Goal: Connect with others: Connect with others

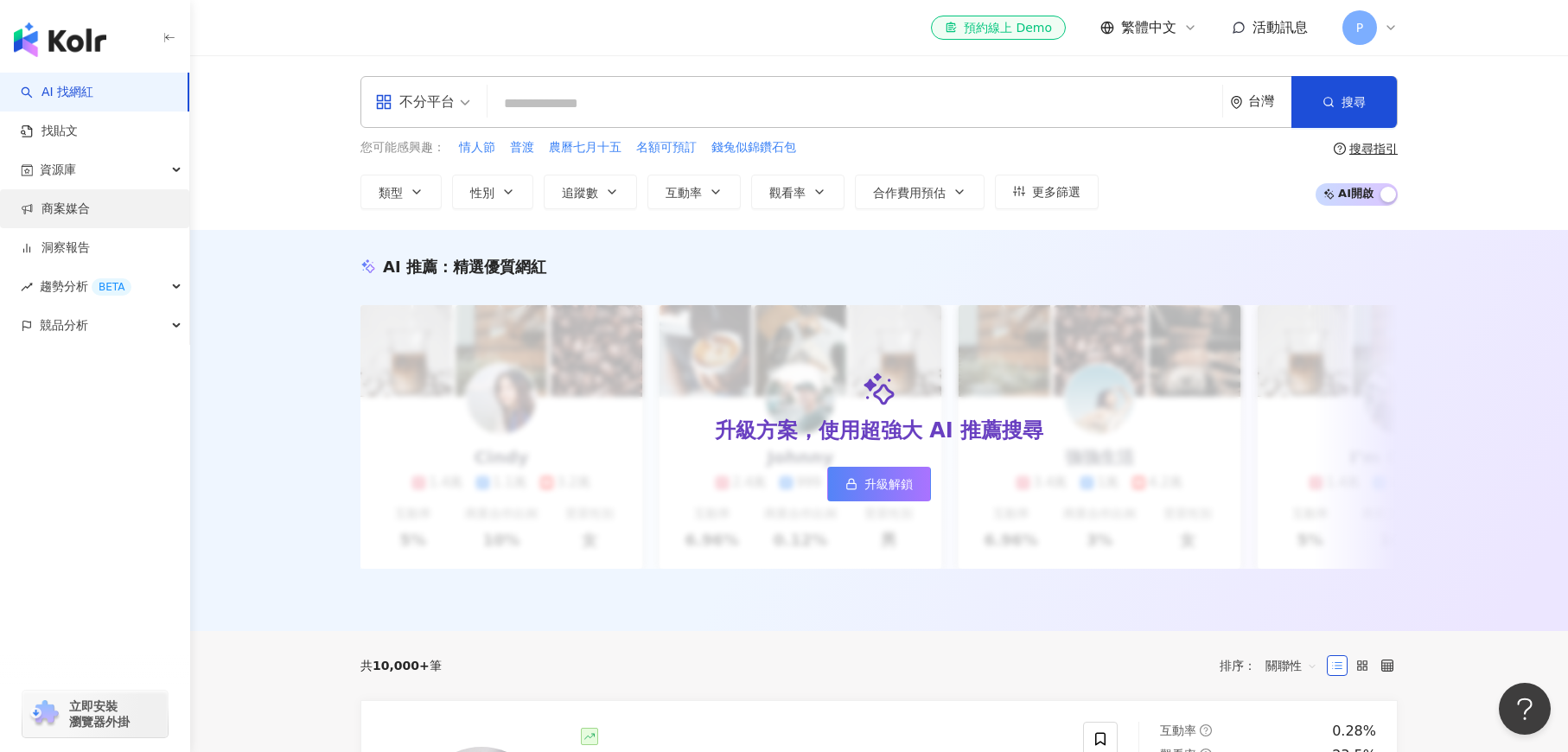
click at [76, 205] on link "商案媒合" at bounding box center [56, 209] width 69 height 17
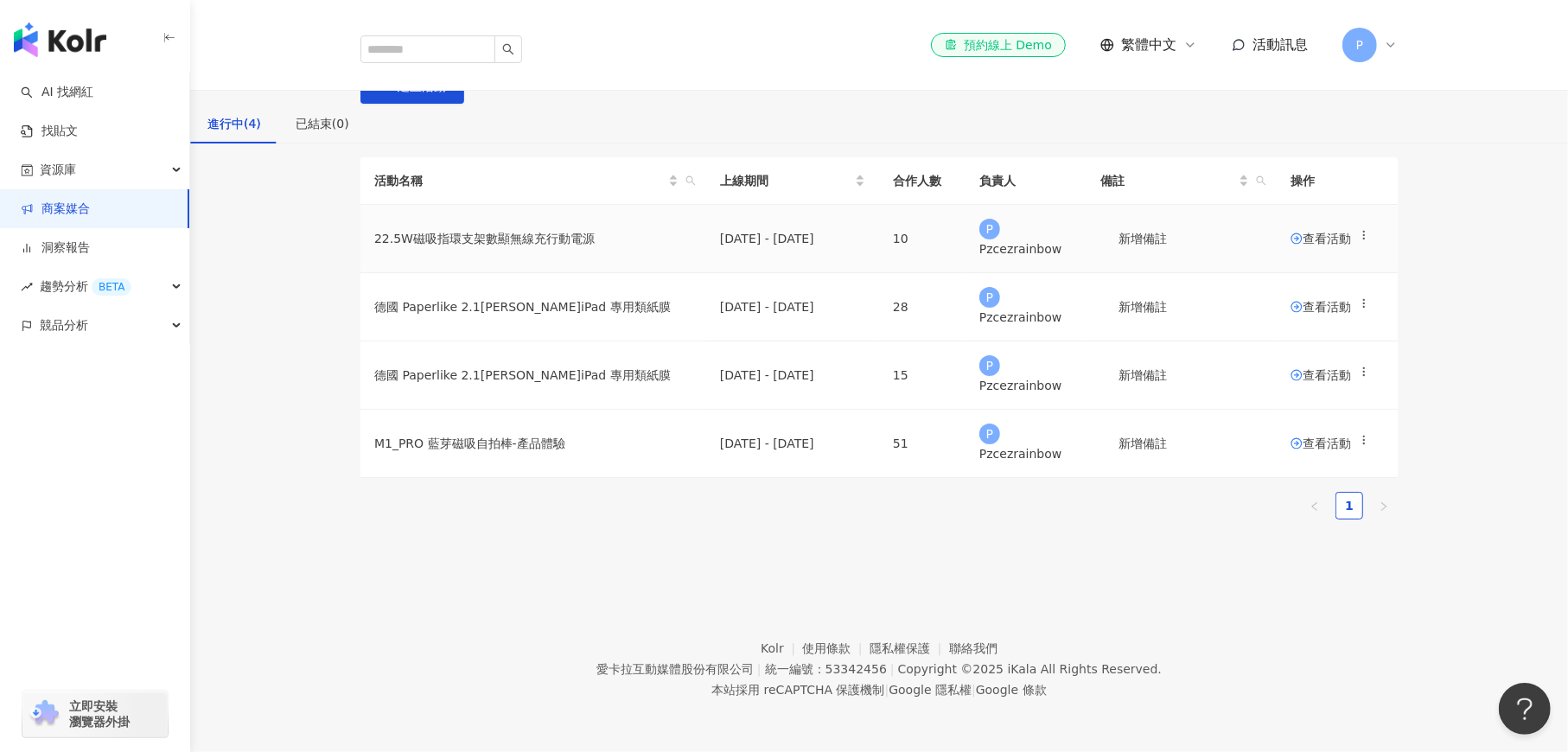
click at [1294, 245] on span "查看活動" at bounding box center [1321, 239] width 61 height 12
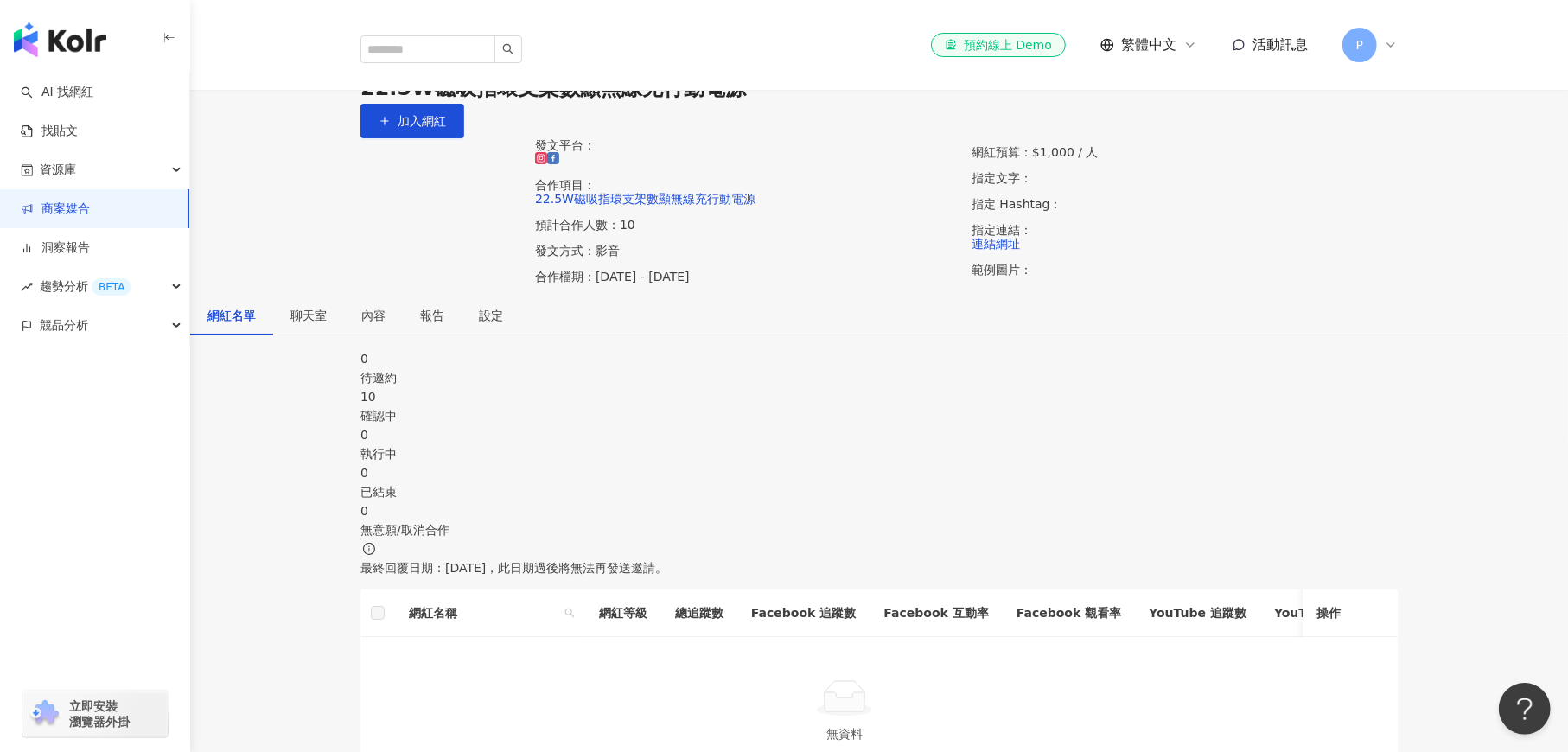
scroll to position [260, 0]
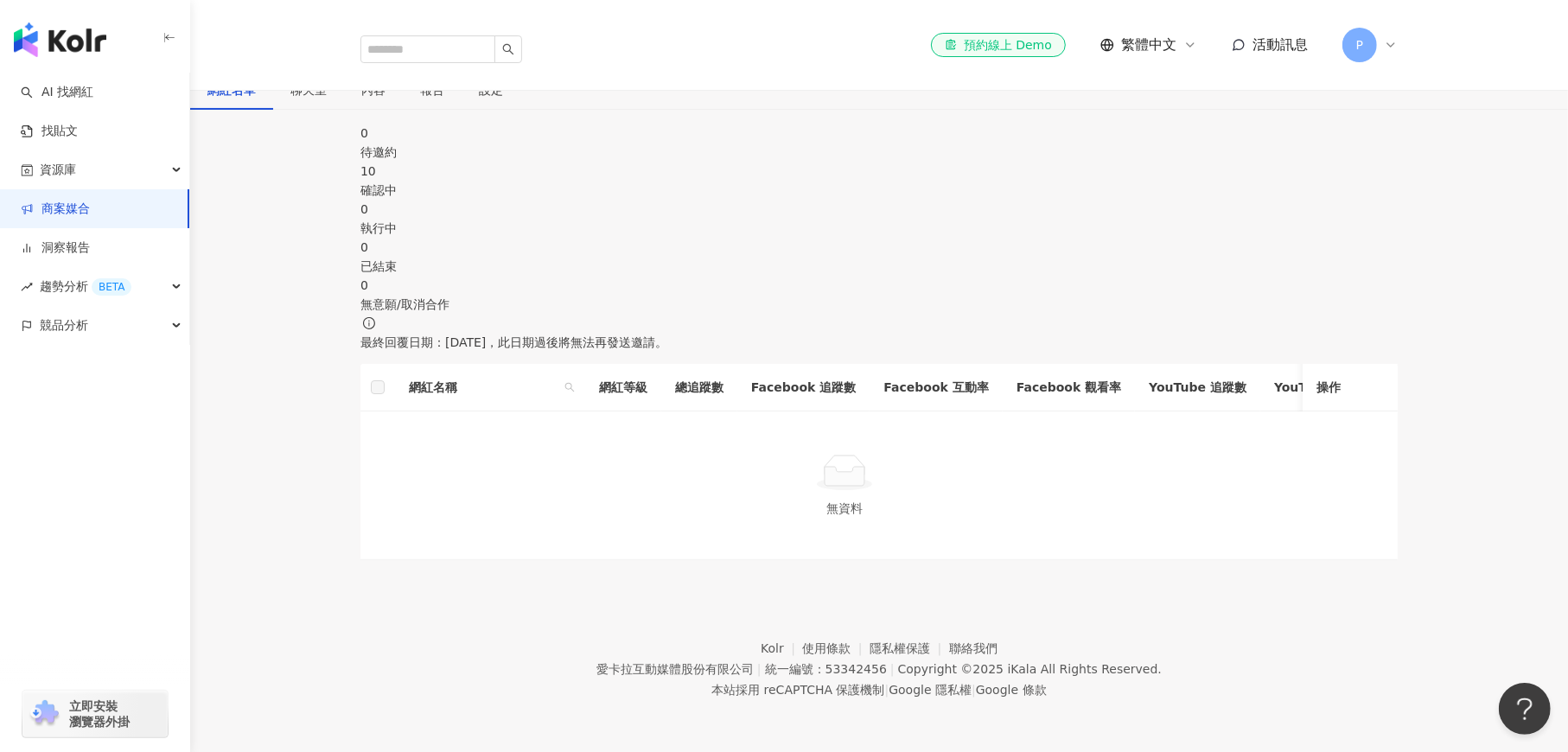
click at [647, 200] on div "確認中" at bounding box center [879, 190] width 1038 height 19
click at [474, 312] on span "報名中" at bounding box center [456, 319] width 36 height 14
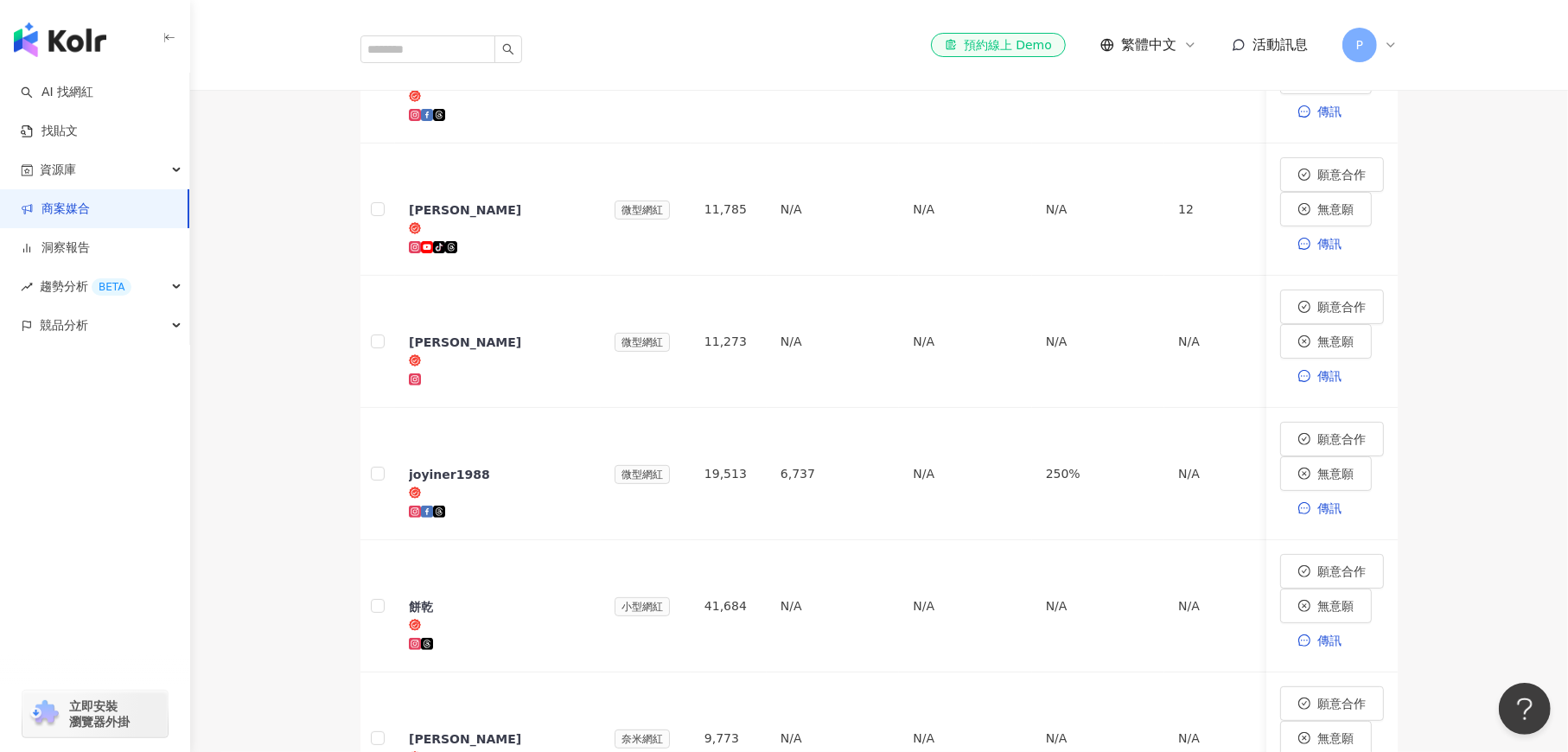
scroll to position [380, 0]
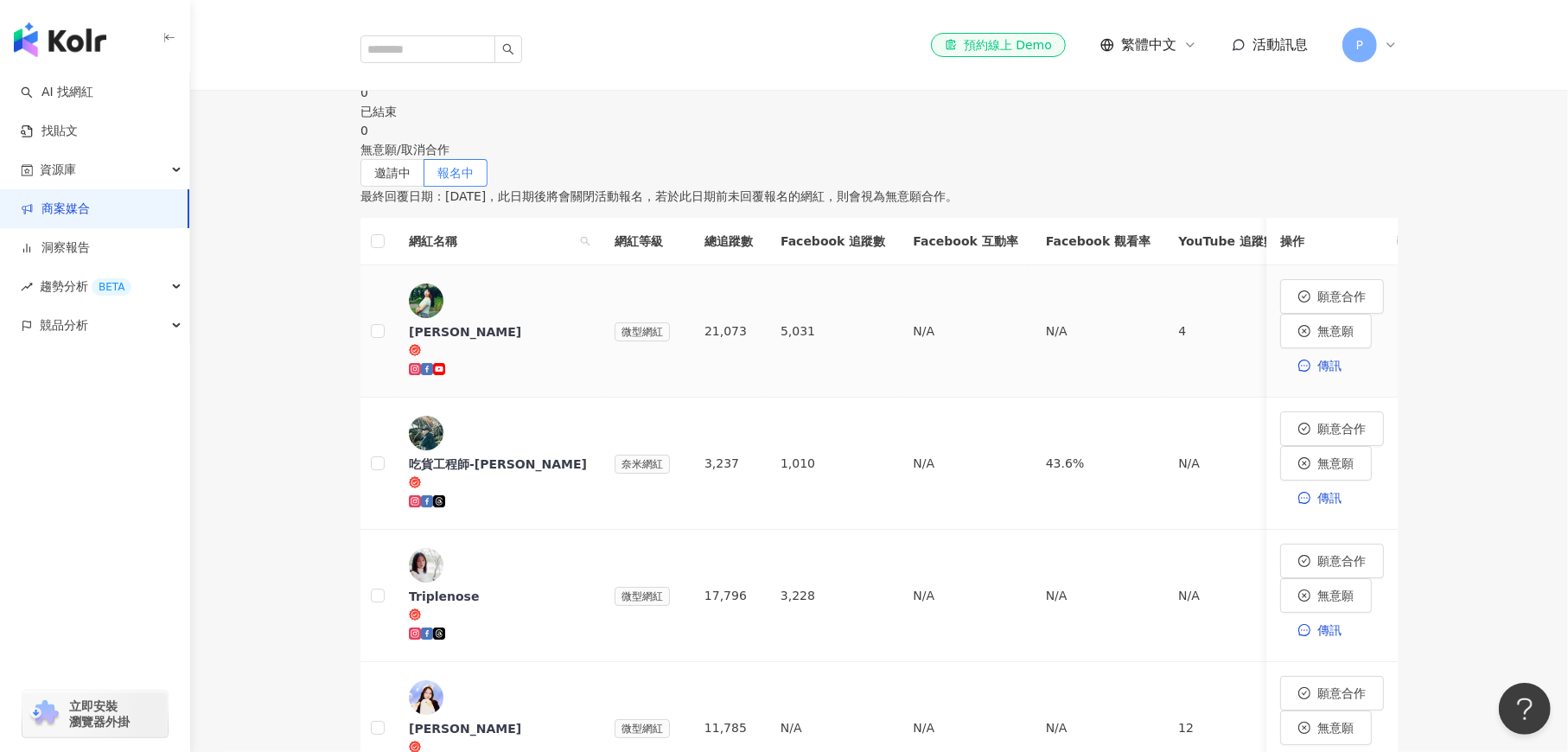
click at [444, 318] on img at bounding box center [426, 301] width 35 height 35
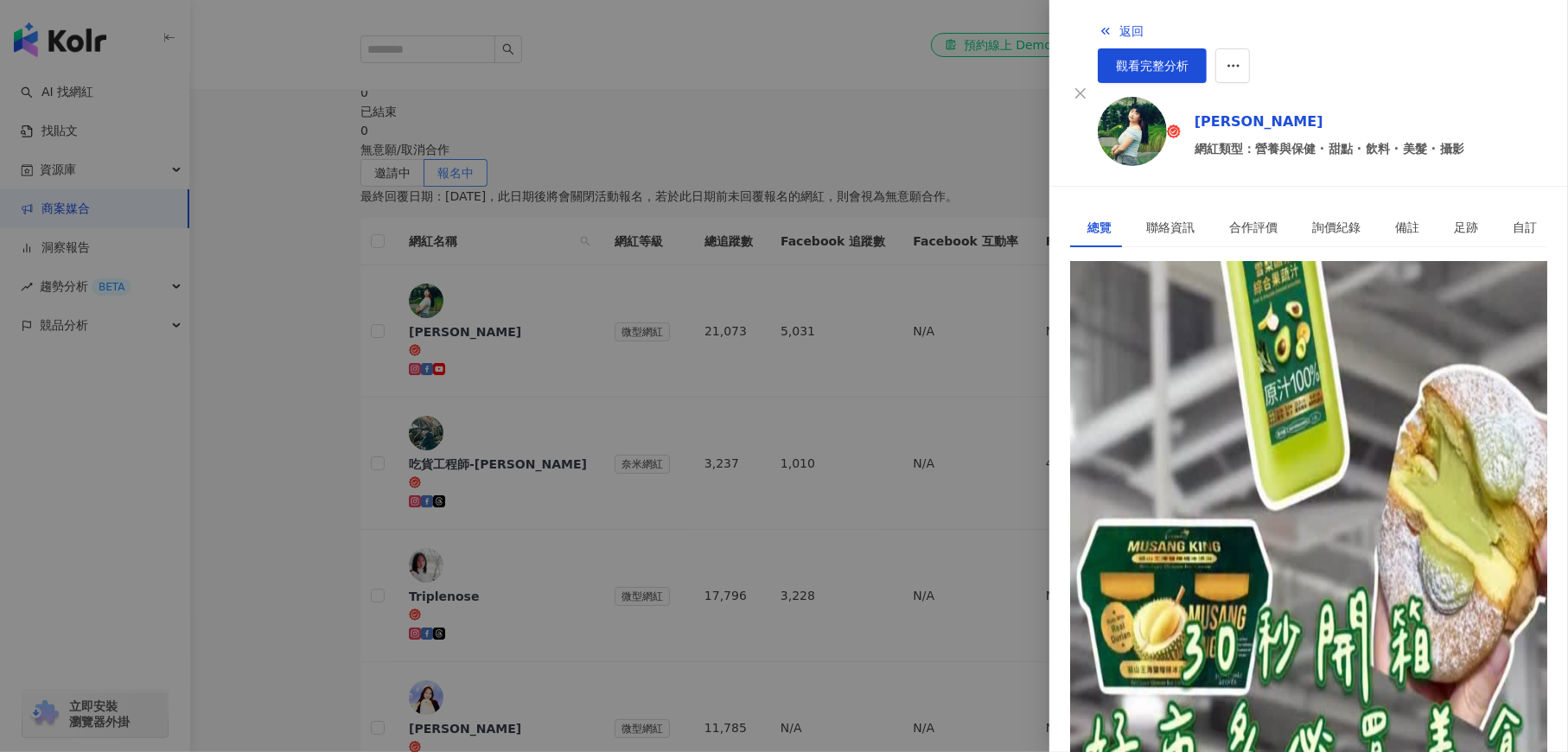
click at [1222, 330] on div "[URL][DOMAIN_NAME]" at bounding box center [1155, 340] width 135 height 19
click at [942, 157] on div at bounding box center [784, 376] width 1568 height 752
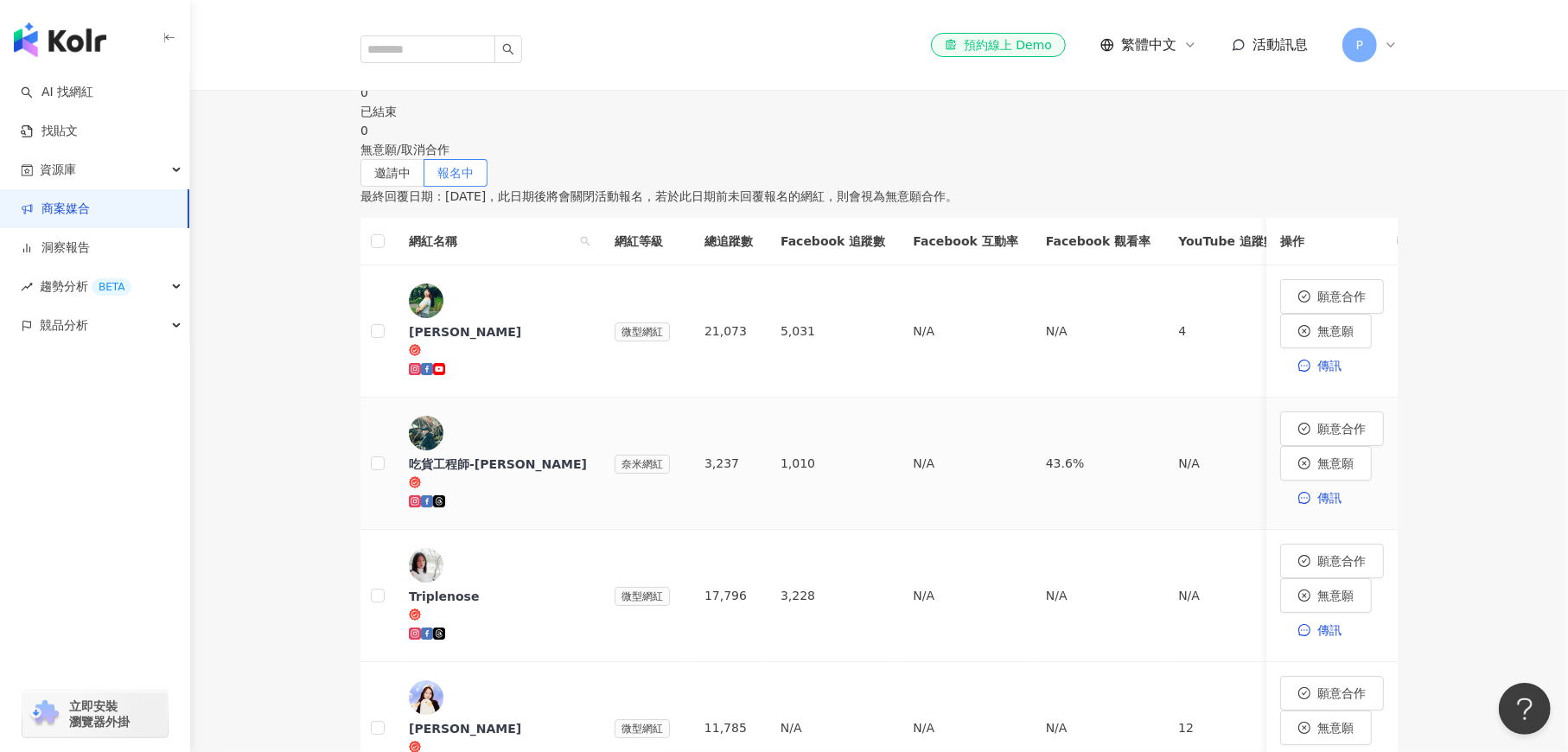
click at [544, 456] on div "吃貨工程師-[PERSON_NAME]" at bounding box center [497, 465] width 178 height 17
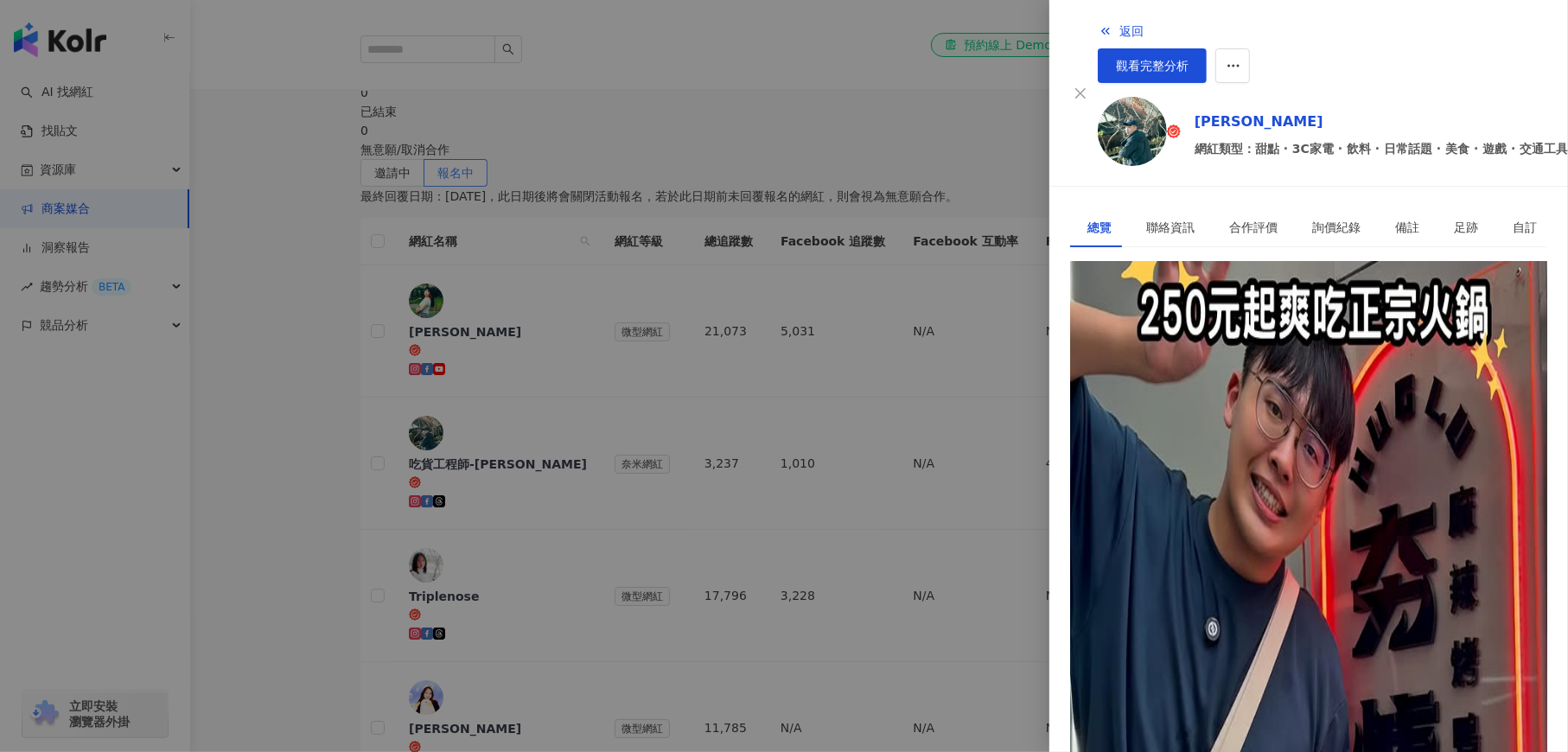
click at [1250, 330] on div "[URL][DOMAIN_NAME][PERSON_NAME][DOMAIN_NAME]" at bounding box center [1255, 340] width 336 height 19
click at [333, 233] on div at bounding box center [784, 376] width 1568 height 752
